Goal: Task Accomplishment & Management: Manage account settings

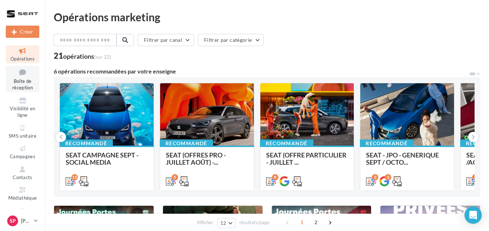
click at [19, 85] on span "Boîte de réception" at bounding box center [22, 84] width 21 height 13
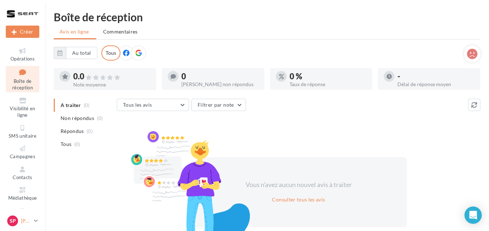
click at [36, 220] on icon at bounding box center [36, 221] width 4 height 6
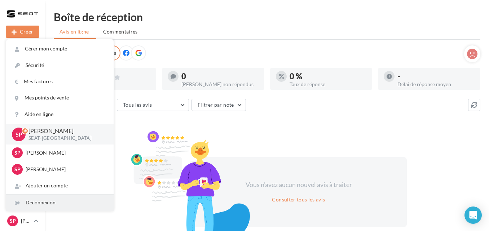
click at [43, 200] on div "Déconnexion" at bounding box center [59, 203] width 107 height 16
